Goal: Task Accomplishment & Management: Manage account settings

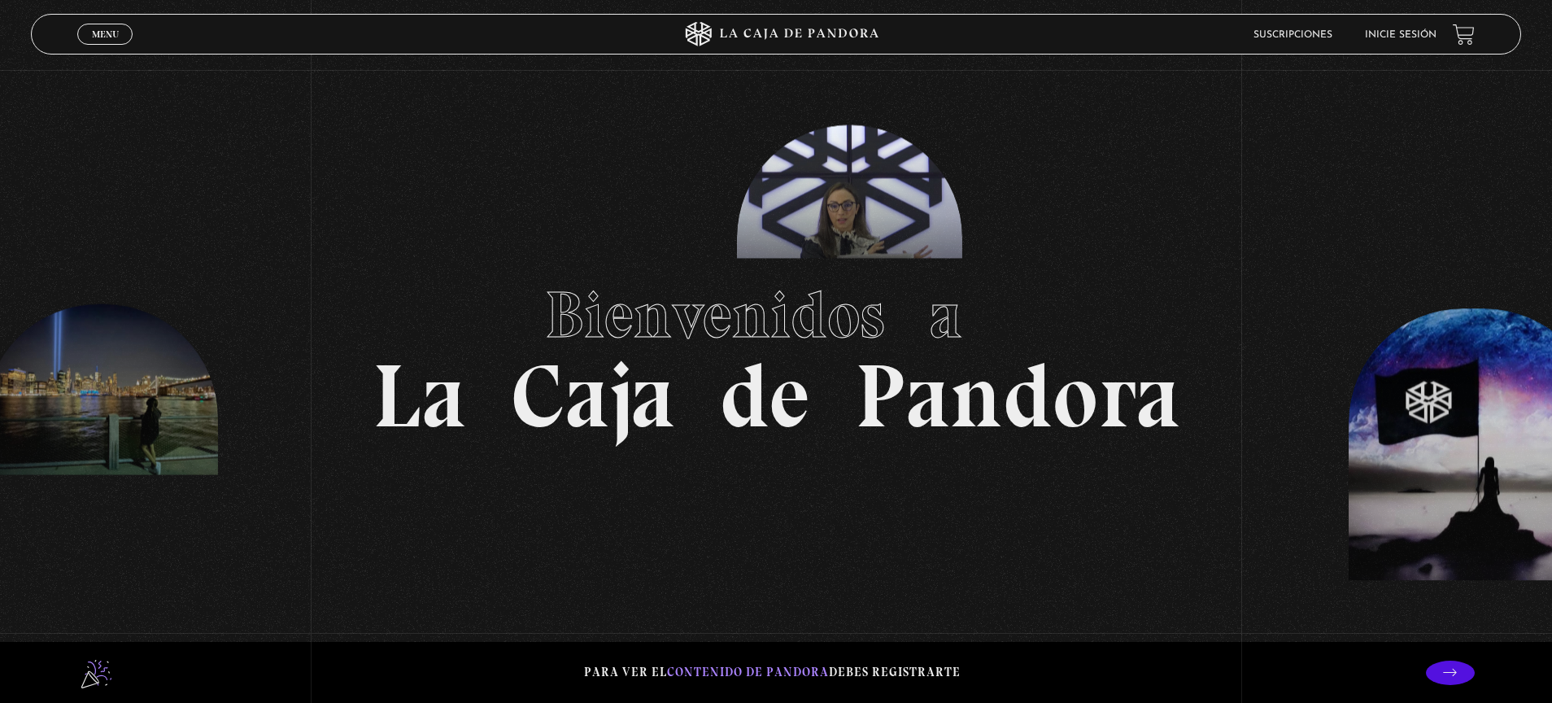
click at [1420, 35] on link "Inicie sesión" at bounding box center [1401, 35] width 72 height 10
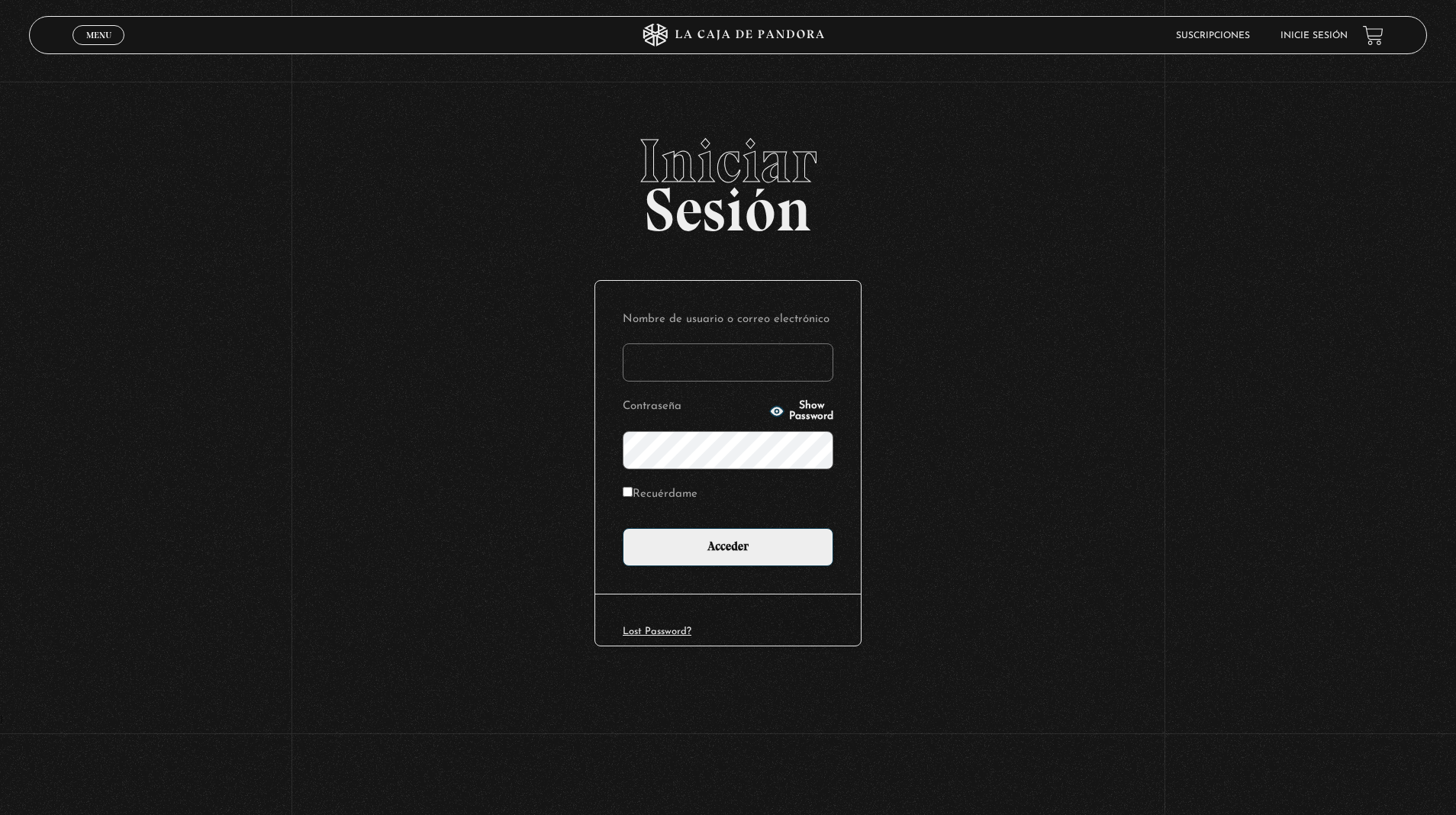
click at [736, 358] on input "Nombre de usuario o correo electrónico" at bounding box center [728, 362] width 211 height 38
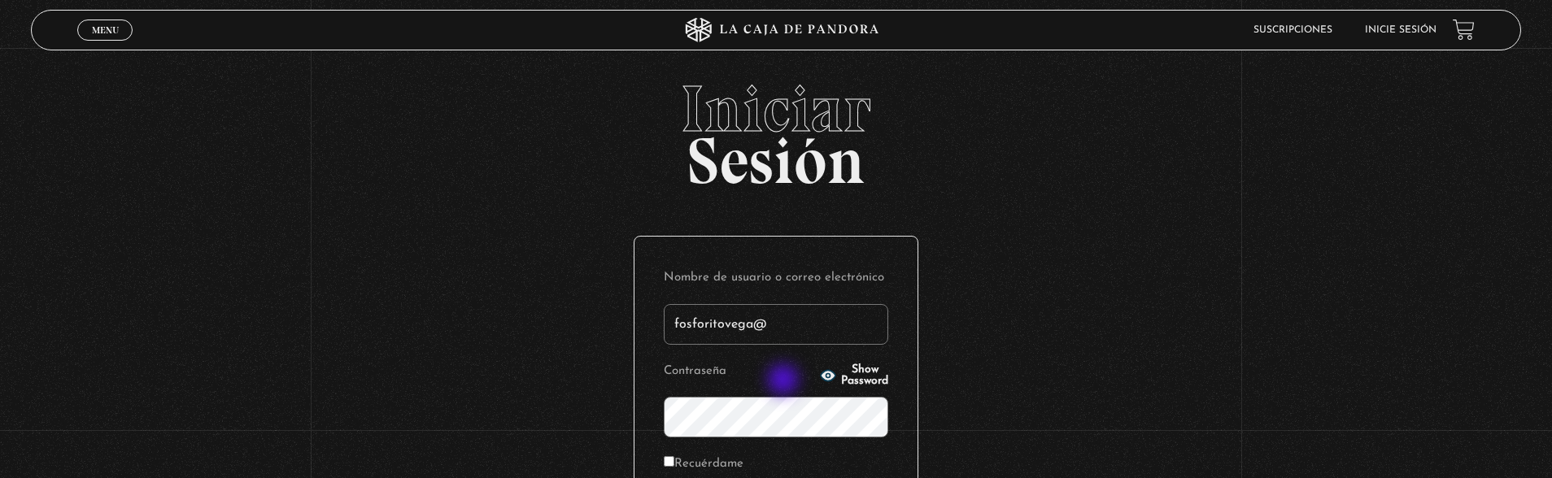
type input "fosforitovega@"
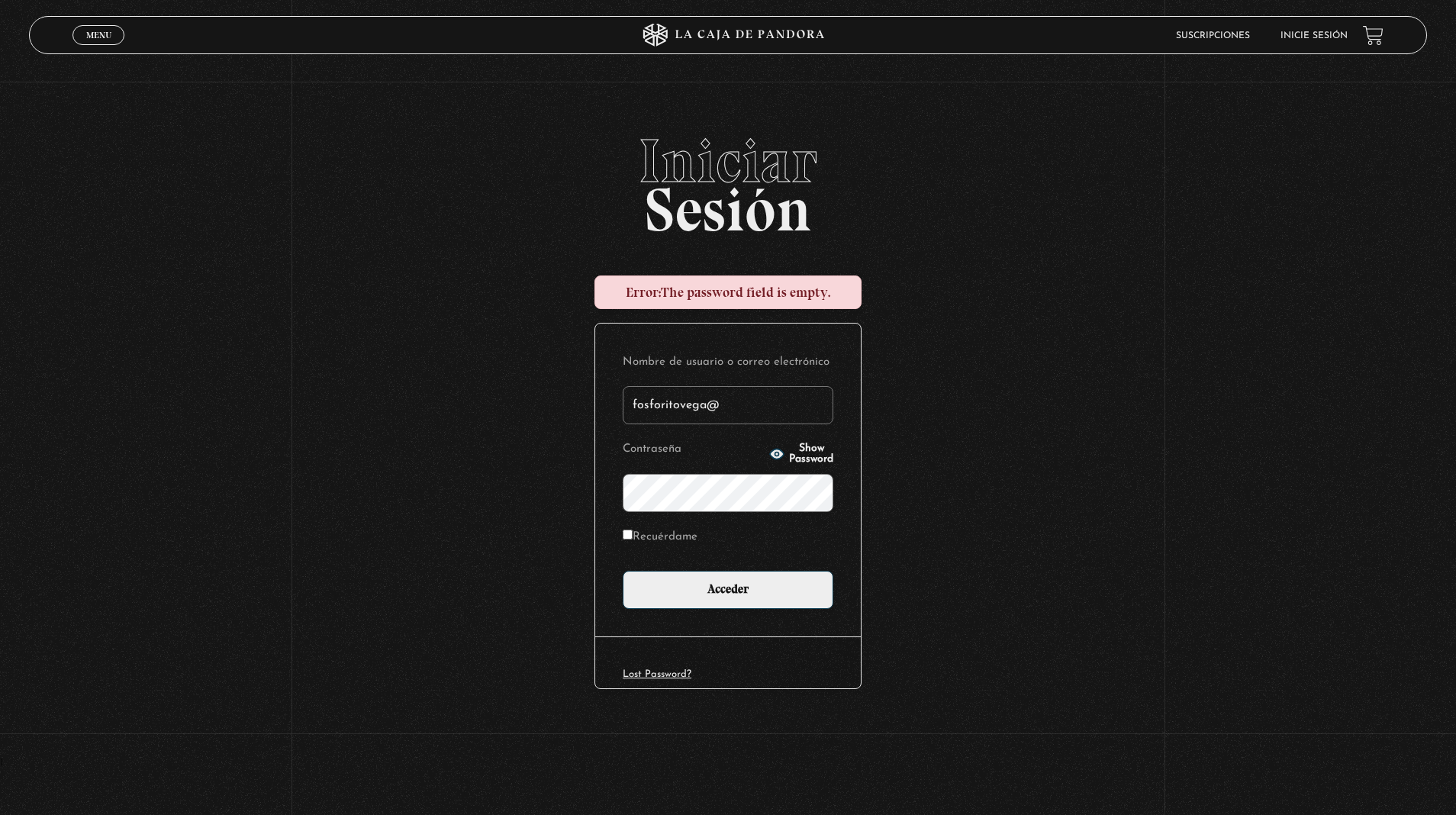
click at [728, 399] on input "fosforitovega@" at bounding box center [728, 405] width 211 height 38
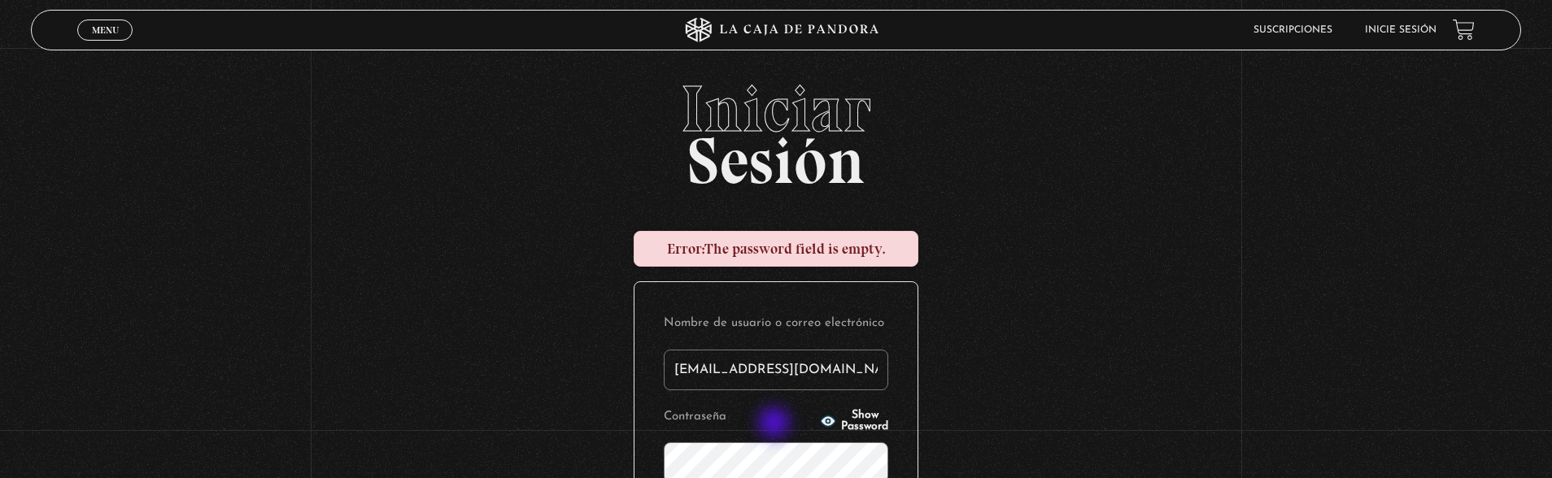
type input "fosforitovega@hotmail.es"
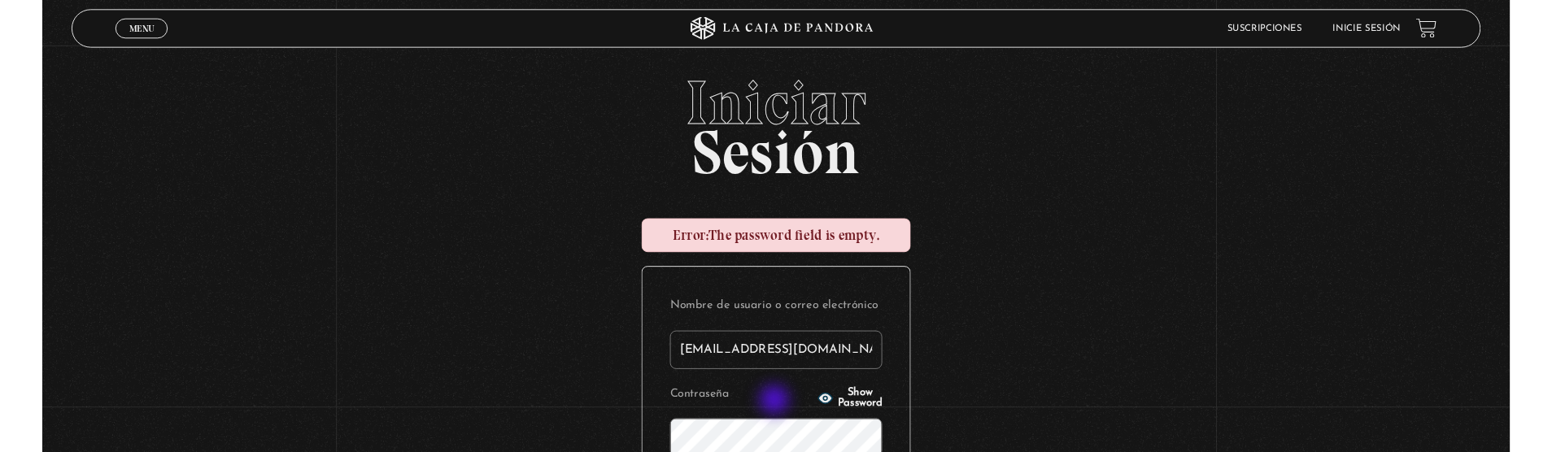
scroll to position [5, 0]
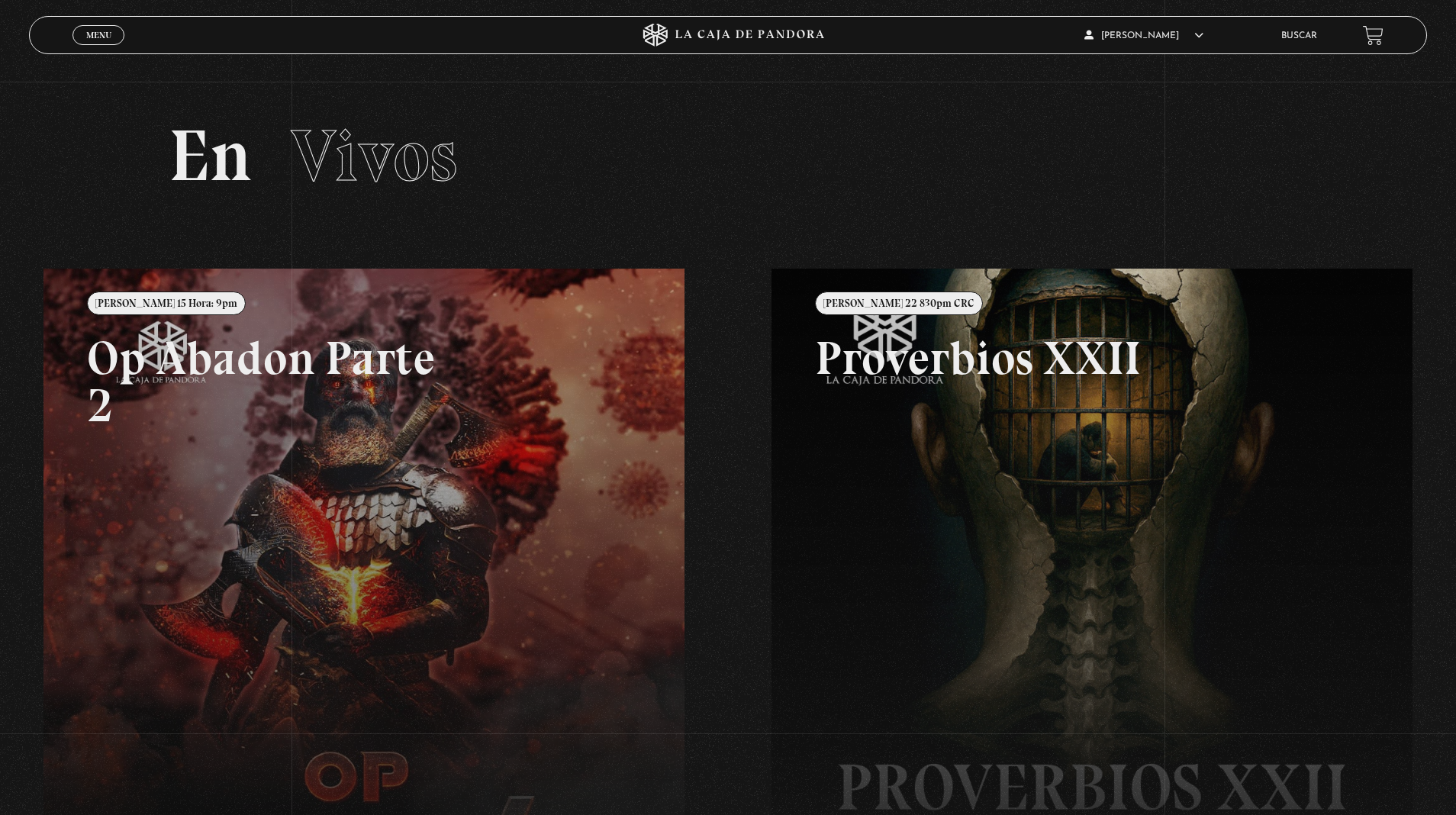
click at [406, 648] on link at bounding box center [771, 675] width 1456 height 815
